Goal: Task Accomplishment & Management: Use online tool/utility

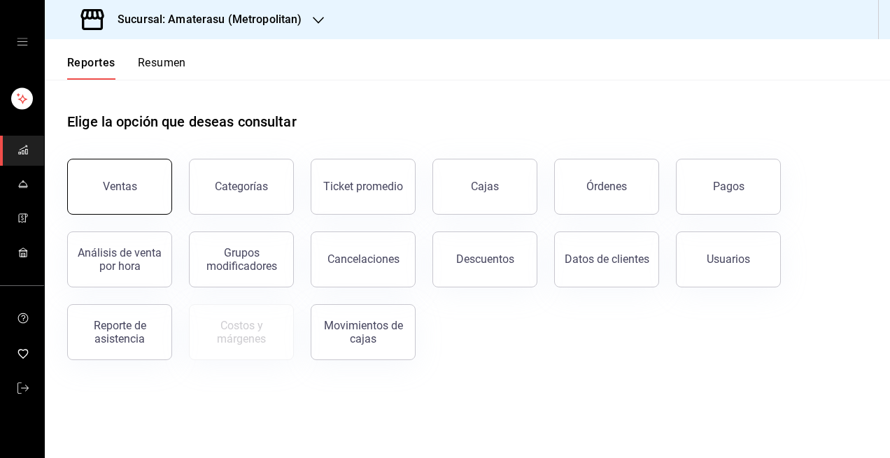
click at [148, 174] on button "Ventas" at bounding box center [119, 187] width 105 height 56
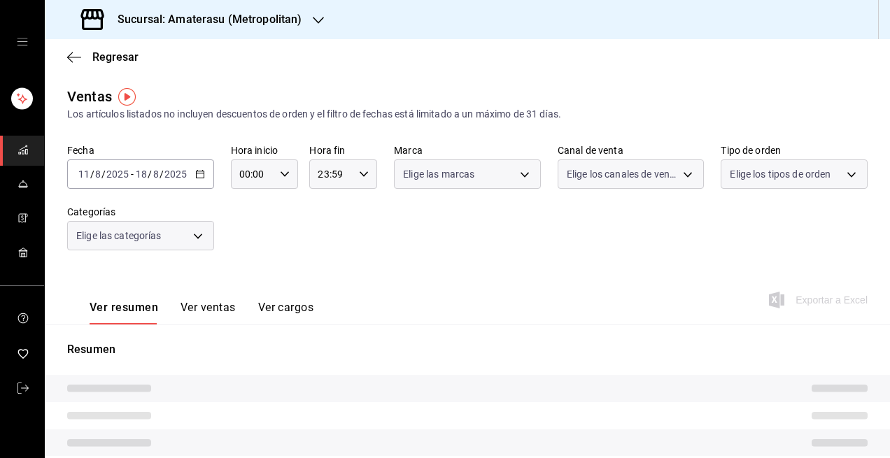
type input "05:00"
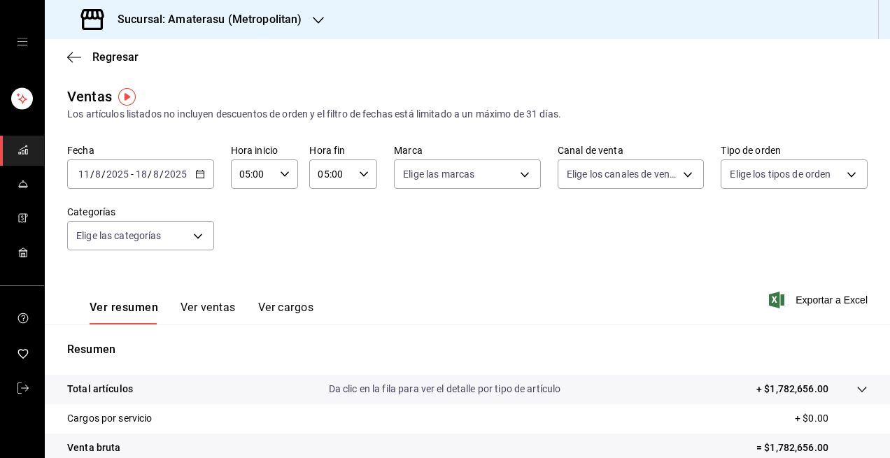
click at [205, 178] on div "[DATE] [DATE] - [DATE] [DATE]" at bounding box center [140, 173] width 147 height 29
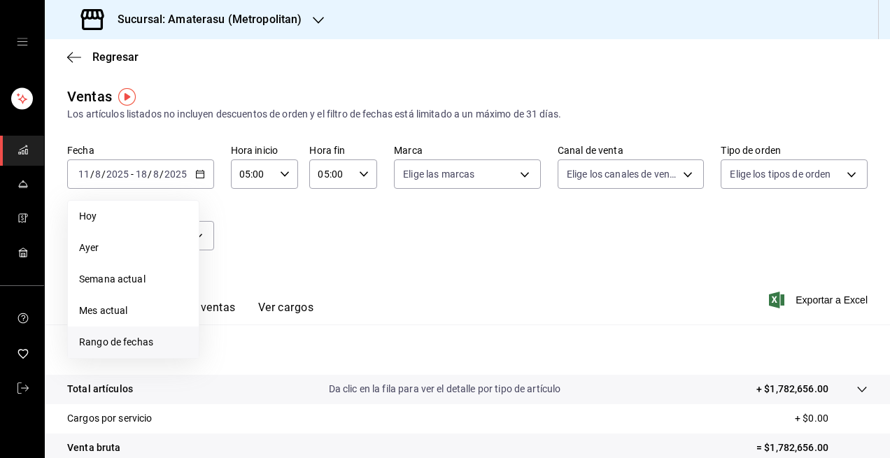
click at [153, 339] on span "Rango de fechas" at bounding box center [133, 342] width 108 height 15
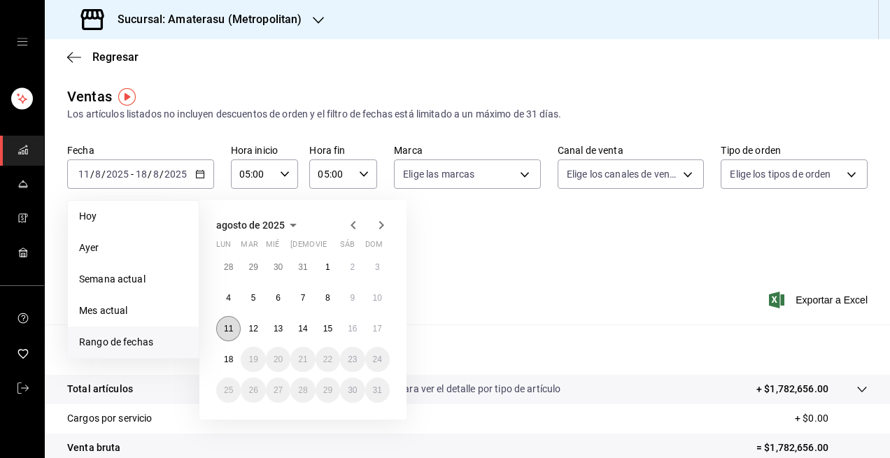
click at [222, 329] on button "11" at bounding box center [228, 328] width 24 height 25
click at [232, 359] on abbr "18" at bounding box center [228, 360] width 9 height 10
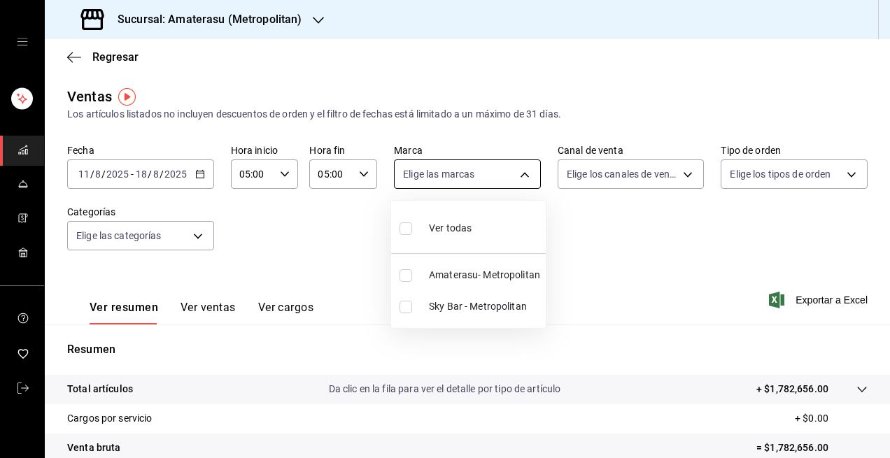
click at [518, 177] on body "Sucursal: Amaterasu (Metropolitan) Regresar Ventas Los artículos listados no in…" at bounding box center [445, 229] width 890 height 458
click at [412, 278] on label at bounding box center [408, 275] width 18 height 13
click at [412, 278] on input "checkbox" at bounding box center [405, 275] width 13 height 13
checkbox input "false"
click at [403, 273] on input "checkbox" at bounding box center [405, 275] width 13 height 13
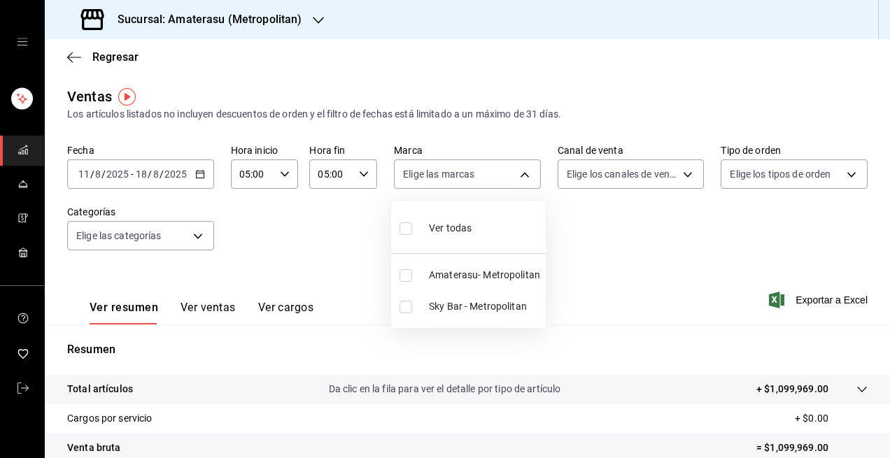
checkbox input "true"
type input "e4cd7fcb-d45b-43ae-a99f-ad4ccfcd9032"
click at [336, 242] on div at bounding box center [445, 229] width 890 height 458
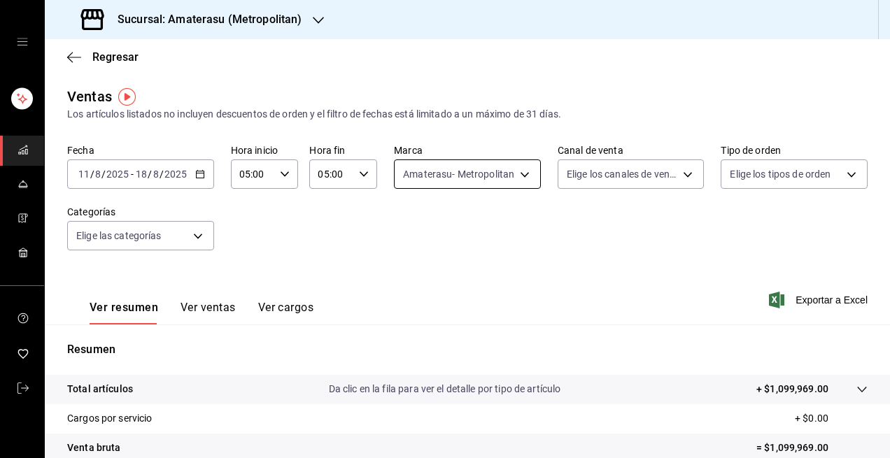
click at [524, 180] on body "Sucursal: Amaterasu (Metropolitan) Regresar Ventas Los artículos listados no in…" at bounding box center [445, 229] width 890 height 458
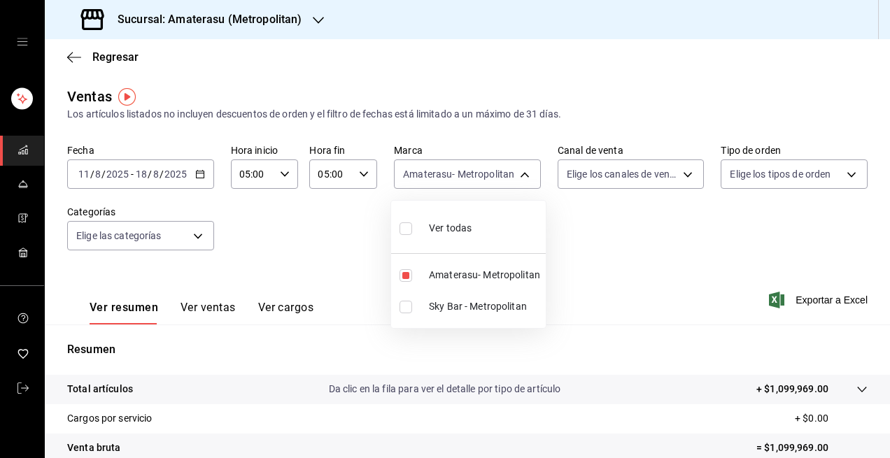
click at [405, 304] on input "checkbox" at bounding box center [405, 307] width 13 height 13
checkbox input "true"
type input "e4cd7fcb-d45b-43ae-a99f-ad4ccfcd9032,f3afaab8-8c3d-4e49-a299-af9bdf6027b2"
checkbox input "true"
click at [411, 271] on label at bounding box center [408, 275] width 18 height 13
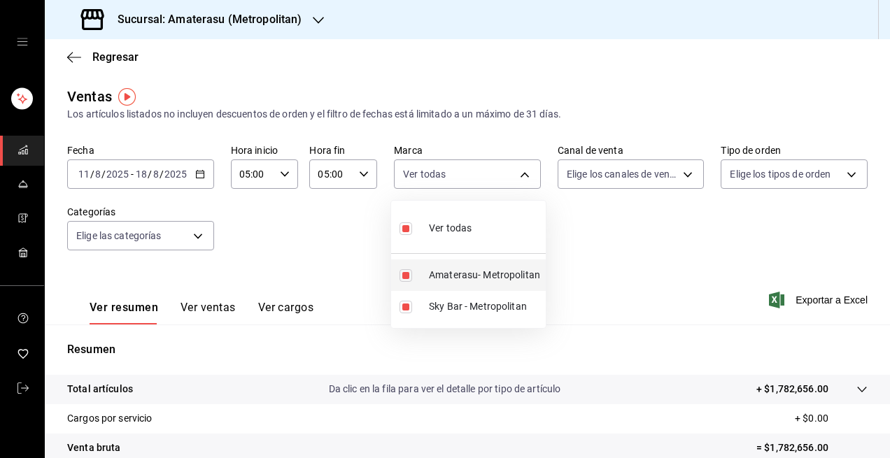
click at [411, 271] on input "checkbox" at bounding box center [405, 275] width 13 height 13
checkbox input "true"
type input "f3afaab8-8c3d-4e49-a299-af9bdf6027b2,e4cd7fcb-d45b-43ae-a99f-ad4ccfcd9032"
checkbox input "true"
click at [408, 273] on input "checkbox" at bounding box center [405, 275] width 13 height 13
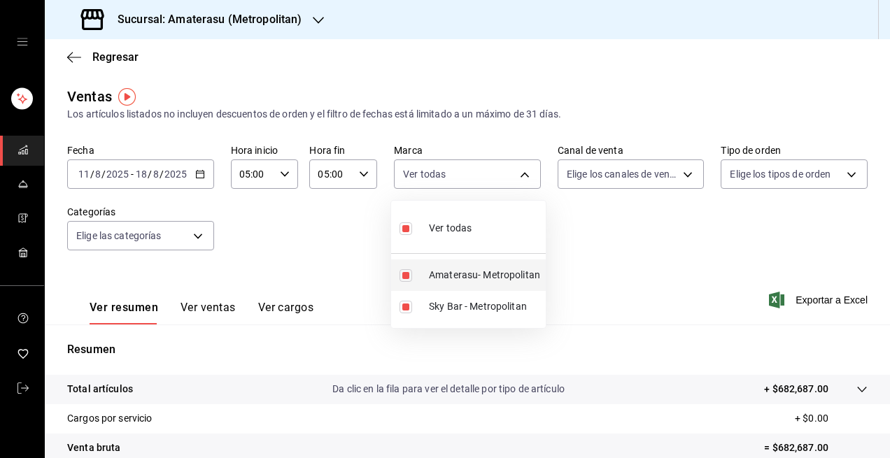
checkbox input "false"
type input "f3afaab8-8c3d-4e49-a299-af9bdf6027b2"
checkbox input "false"
click at [352, 229] on div at bounding box center [445, 229] width 890 height 458
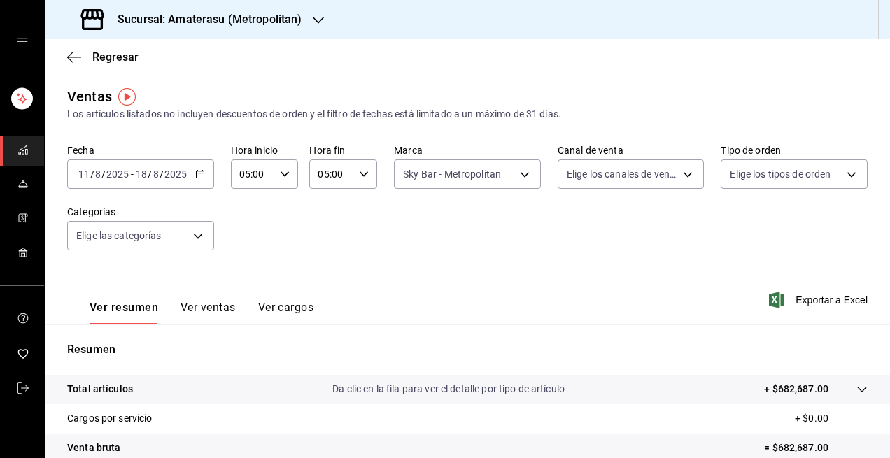
click at [294, 240] on div "Fecha [DATE] [DATE] - [DATE] [DATE] Hora inicio 05:00 Hora inicio Hora fin 05:0…" at bounding box center [467, 205] width 800 height 123
click at [413, 242] on div "Fecha [DATE] [DATE] - [DATE] [DATE] Hora inicio 05:00 Hora inicio Hora fin 05:0…" at bounding box center [467, 205] width 800 height 123
click at [775, 294] on span "Exportar a Excel" at bounding box center [820, 300] width 96 height 17
click at [818, 301] on span "Exportar a Excel" at bounding box center [820, 300] width 96 height 17
